Goal: Transaction & Acquisition: Purchase product/service

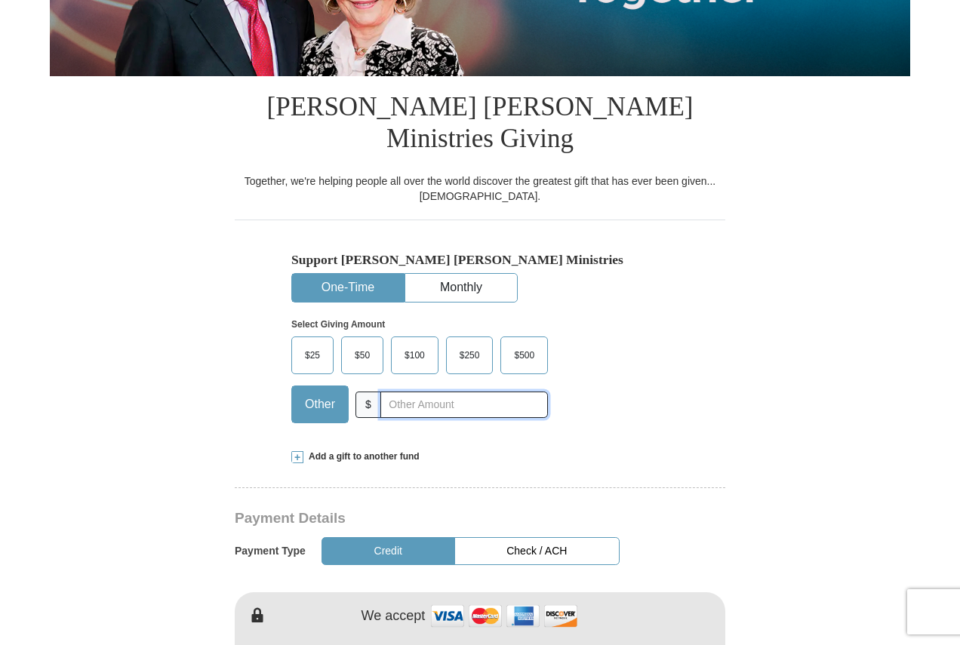
click at [441, 392] on input "text" at bounding box center [463, 405] width 167 height 26
type input "20"
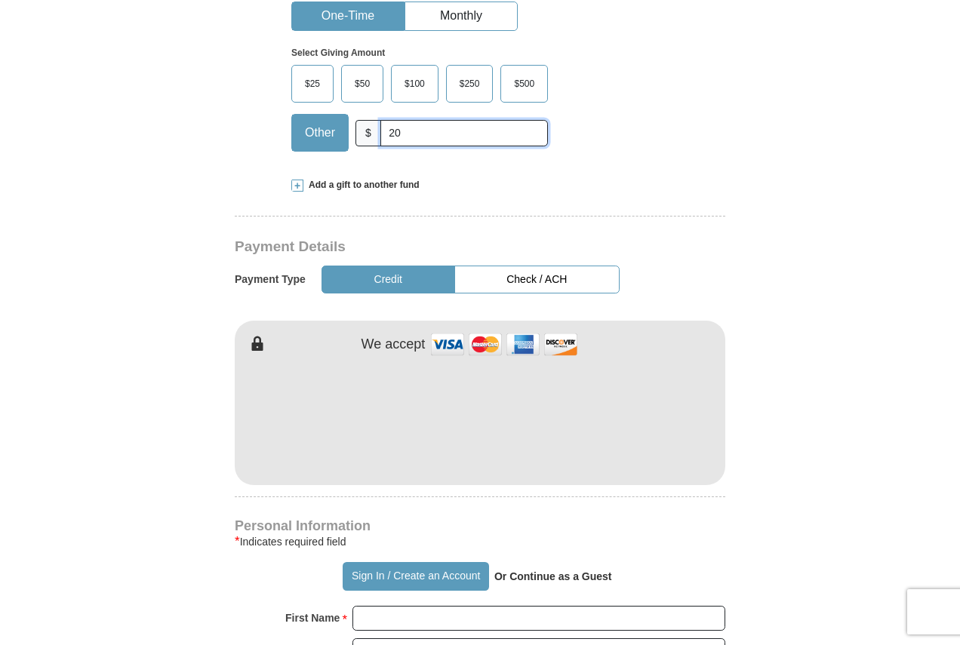
scroll to position [604, 0]
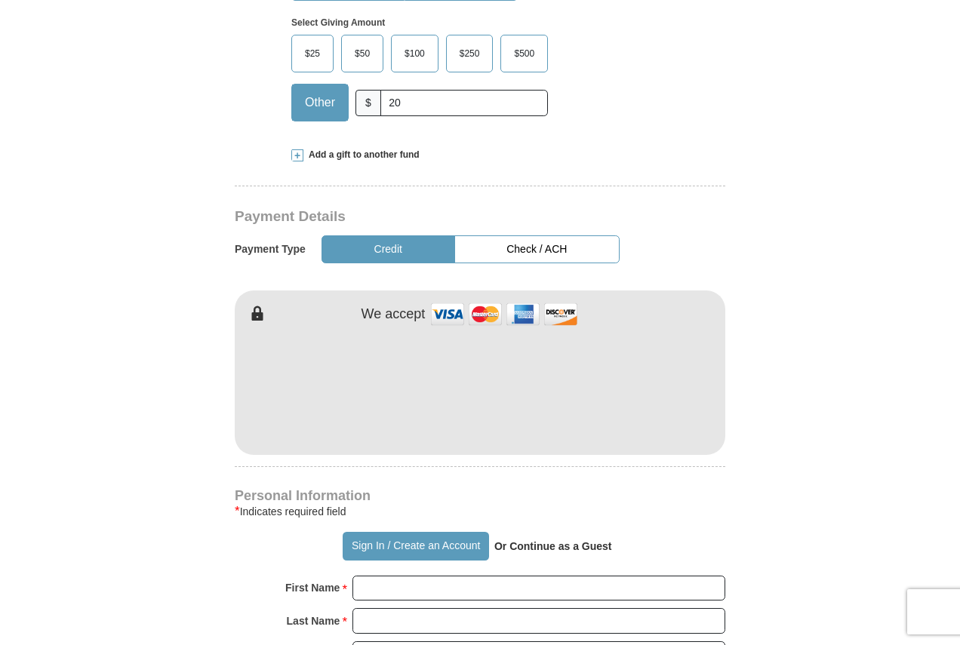
click at [524, 235] on button "Check / ACH" at bounding box center [536, 249] width 165 height 28
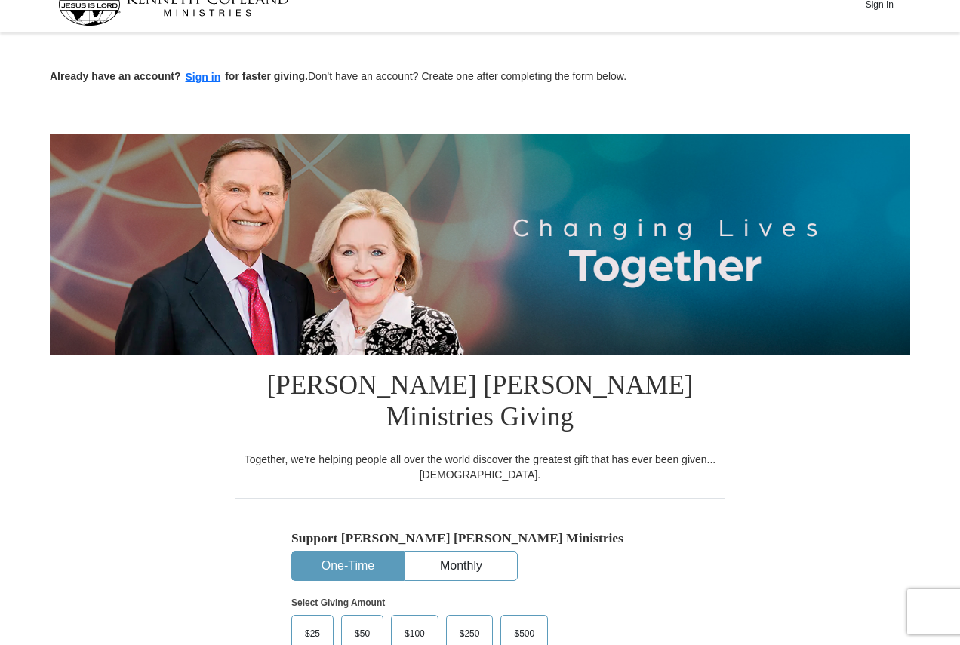
scroll to position [0, 0]
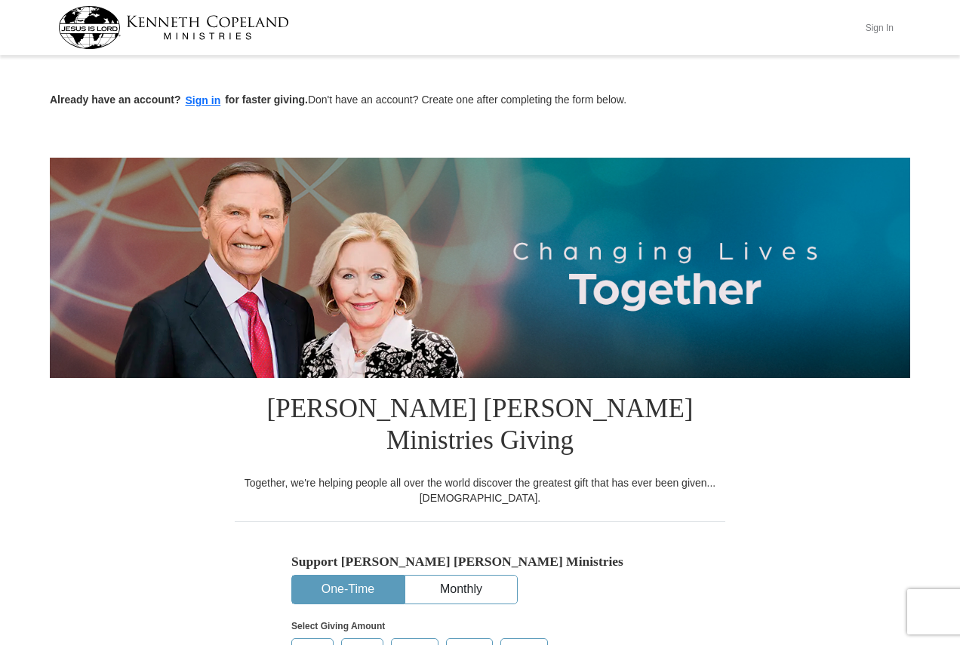
click at [877, 25] on button "Sign In" at bounding box center [878, 27] width 45 height 23
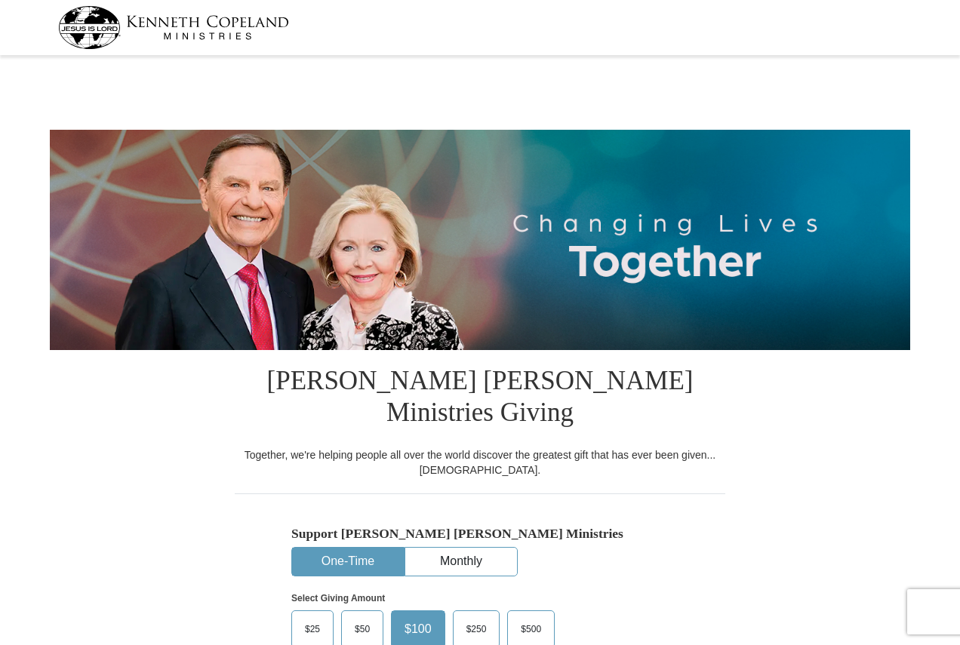
select select "PA"
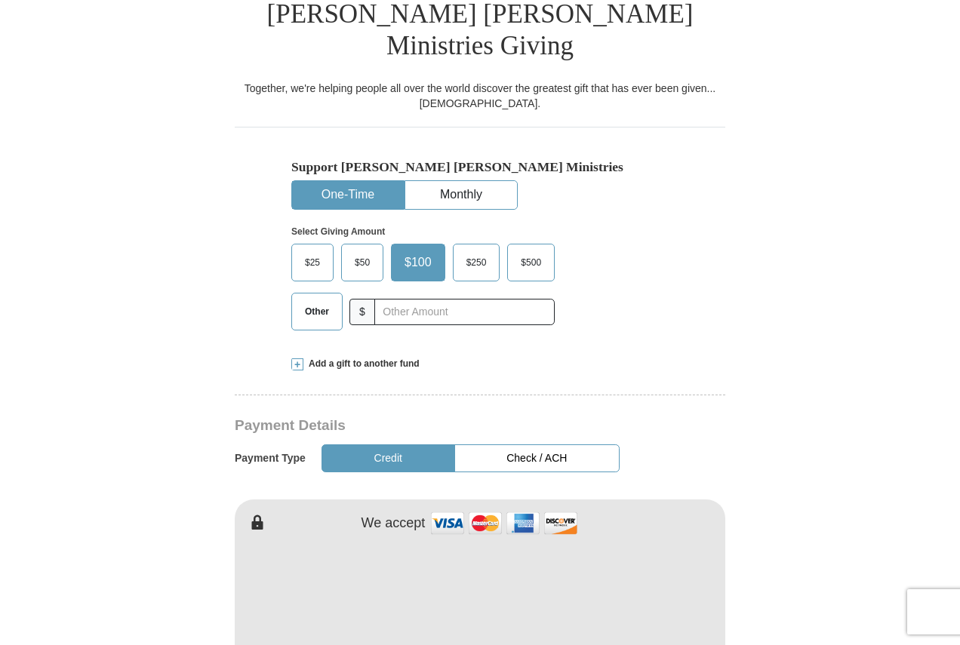
scroll to position [377, 0]
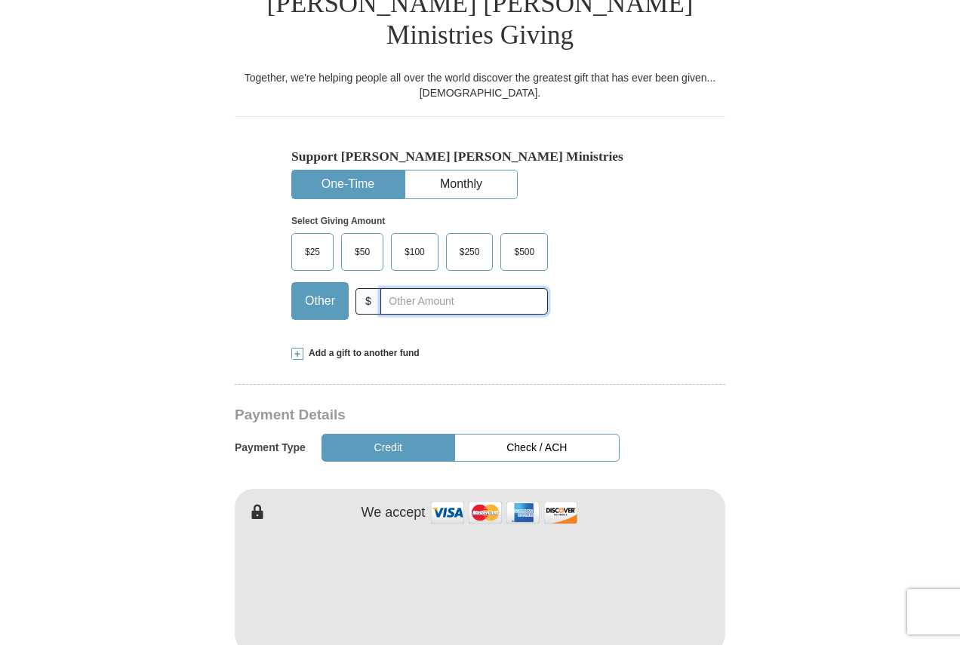
click at [446, 288] on input "text" at bounding box center [463, 301] width 167 height 26
type input "20"
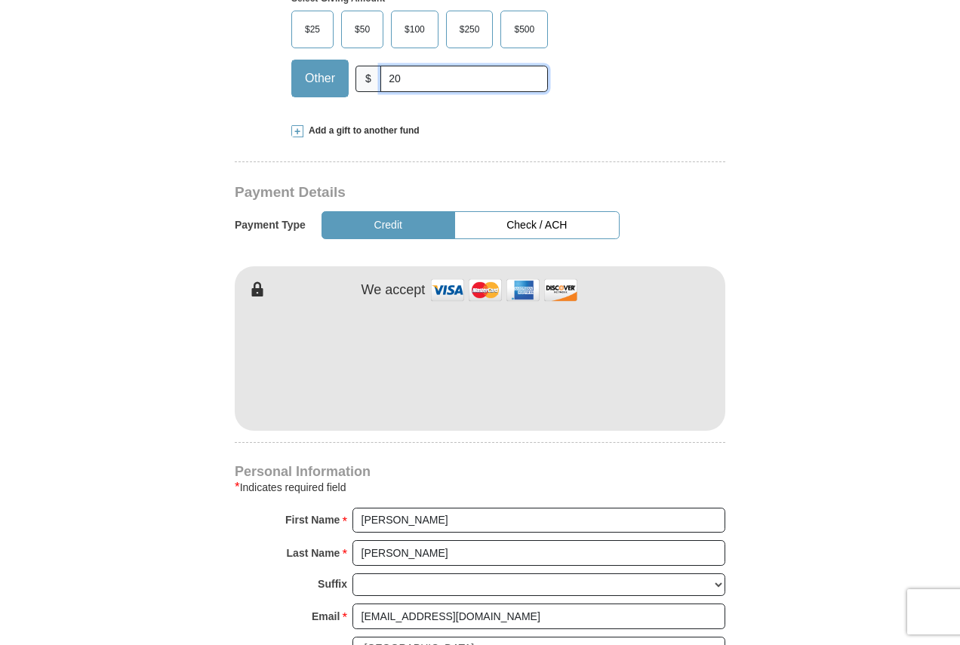
scroll to position [604, 0]
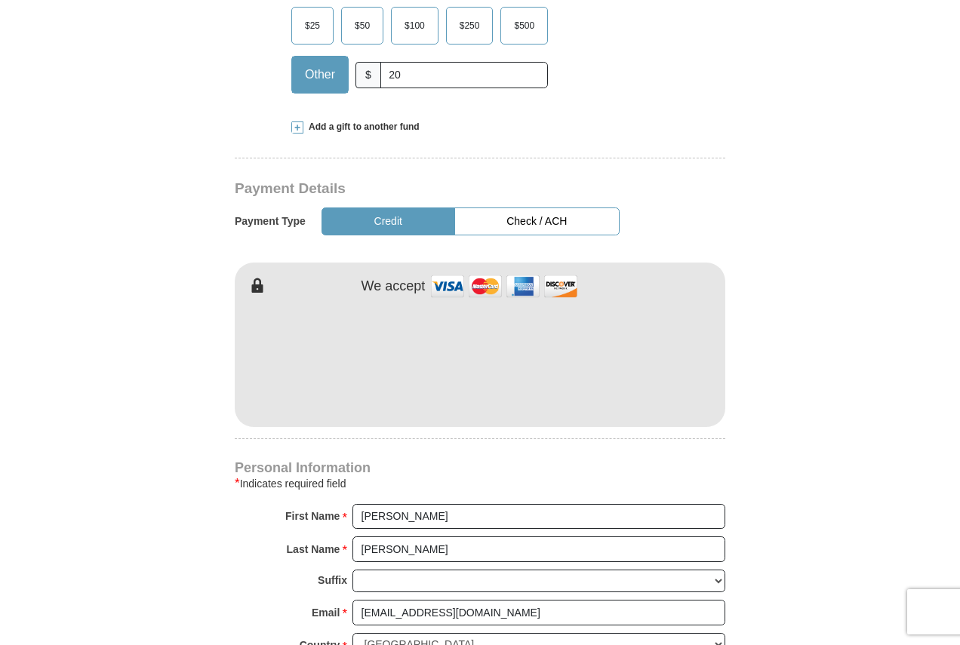
click at [536, 207] on button "Check / ACH" at bounding box center [536, 221] width 165 height 28
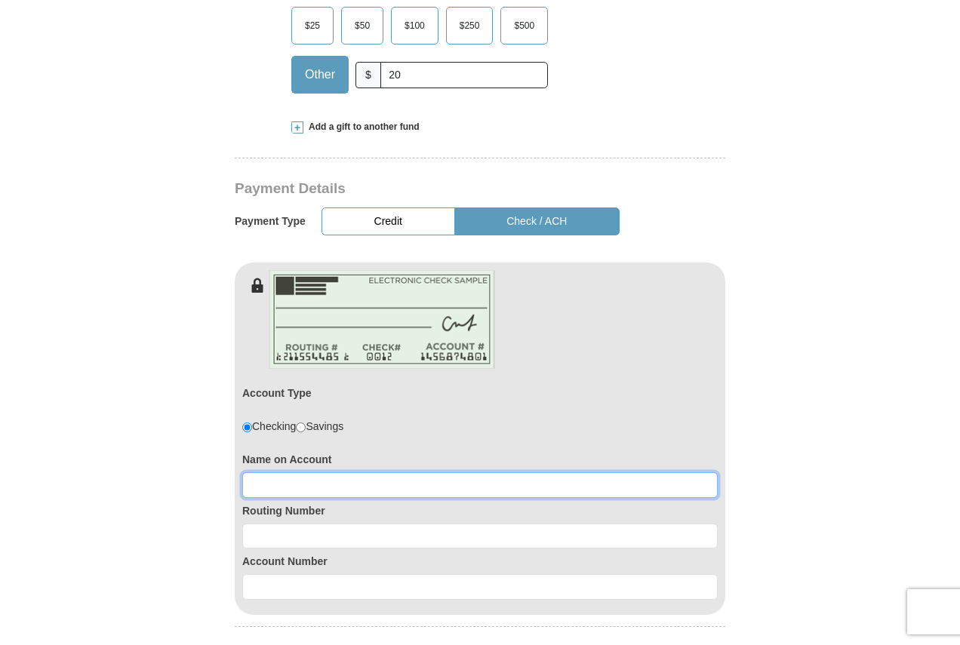
click at [301, 472] on input at bounding box center [479, 485] width 475 height 26
type input "[PERSON_NAME]"
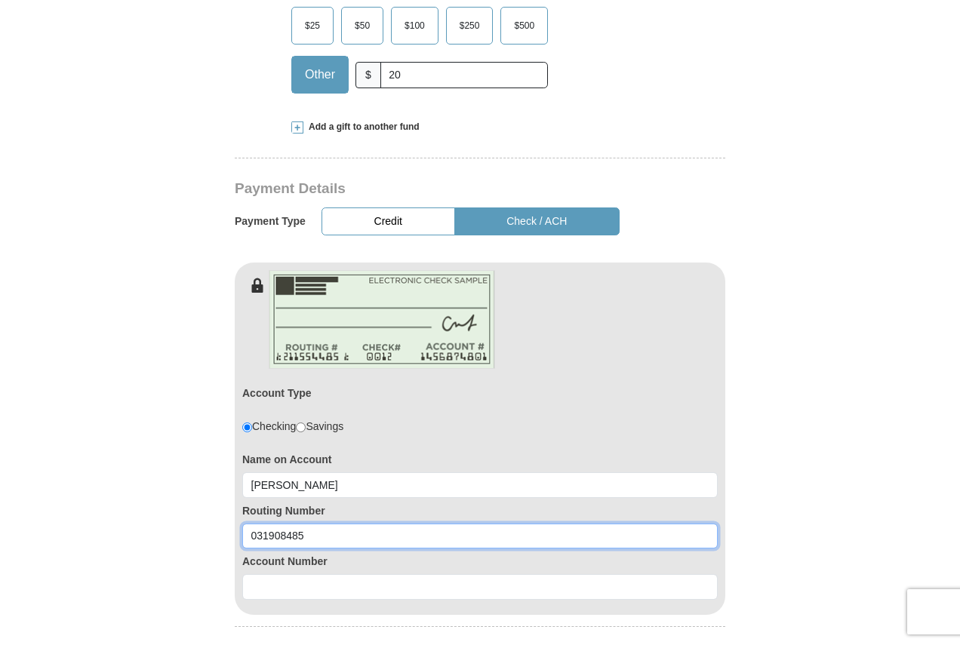
type input "031908485"
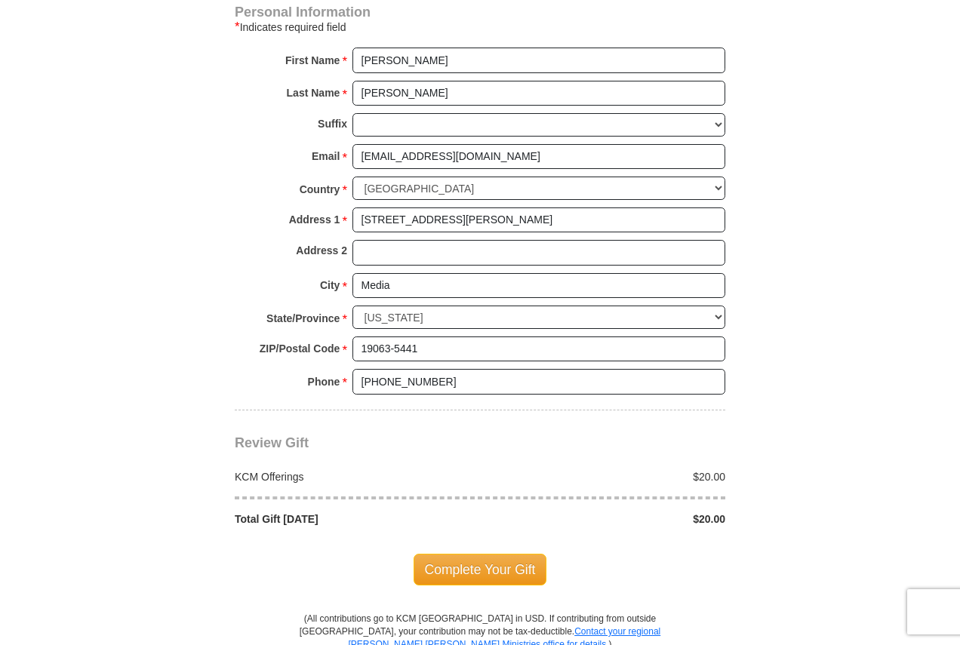
scroll to position [1358, 0]
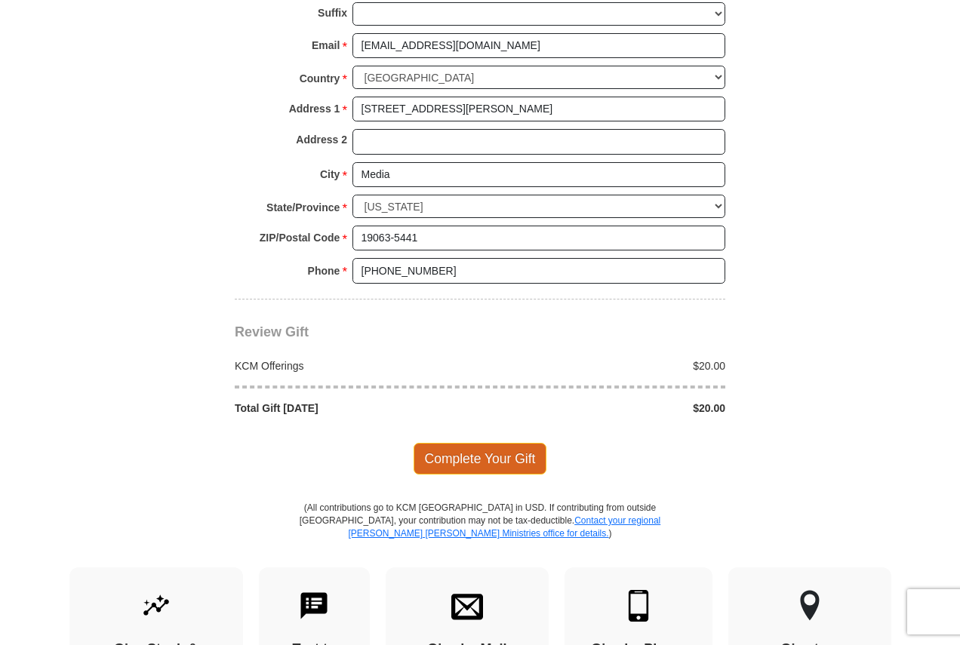
type input "0360154439"
click at [474, 443] on span "Complete Your Gift" at bounding box center [480, 459] width 134 height 32
